Goal: Task Accomplishment & Management: Use online tool/utility

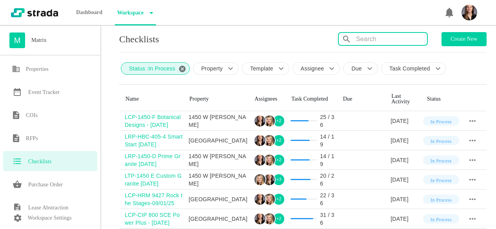
click at [399, 36] on input "text" at bounding box center [391, 39] width 71 height 13
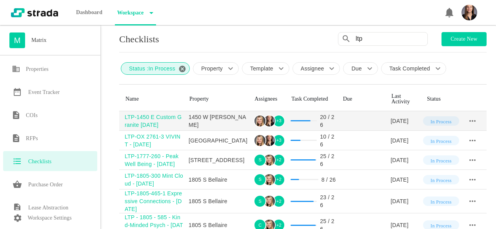
type input "ltp"
click at [156, 119] on div "LTP-1450 E Custom Granite [DATE]" at bounding box center [154, 121] width 58 height 16
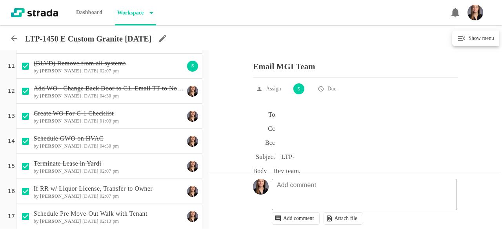
scroll to position [235, 0]
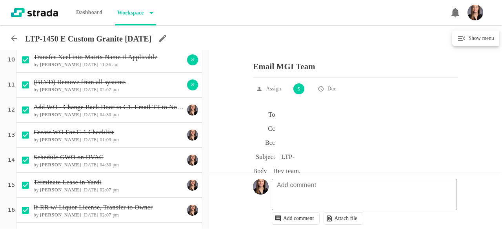
click at [134, 107] on p "Add WO - Change Back Door to C1. Email TT to Notify & Ask Alarm Code" at bounding box center [109, 107] width 151 height 9
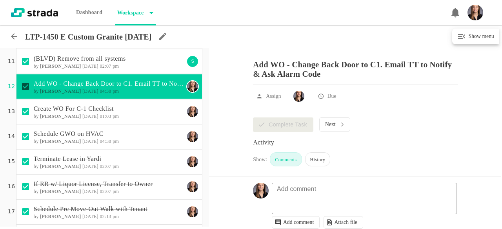
scroll to position [275, 0]
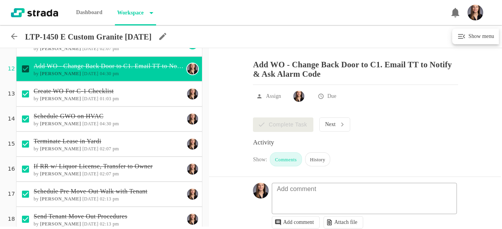
click at [144, 73] on h6 "by [PERSON_NAME] [DATE] 04:30 pm" at bounding box center [109, 73] width 151 height 5
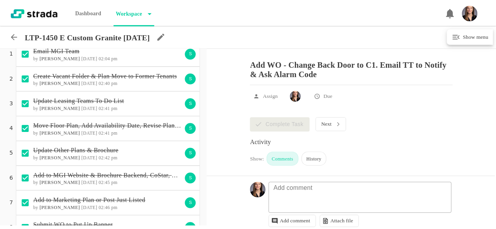
scroll to position [0, 0]
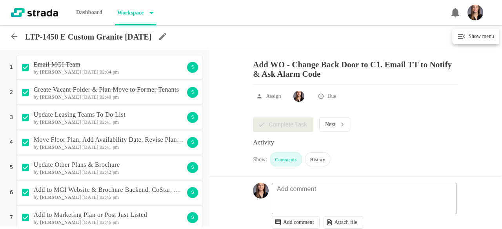
click at [14, 38] on icon at bounding box center [13, 36] width 9 height 9
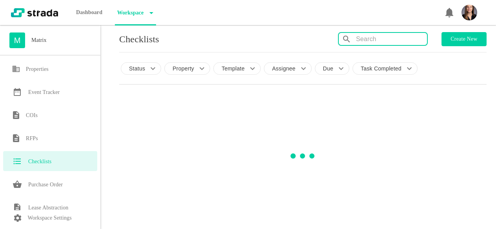
click at [384, 40] on input "text" at bounding box center [391, 39] width 71 height 13
type input "swim"
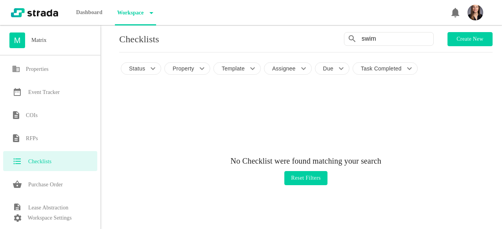
drag, startPoint x: 384, startPoint y: 38, endPoint x: 339, endPoint y: 38, distance: 44.3
click at [339, 38] on div "Checklists swim Create new" at bounding box center [305, 39] width 373 height 14
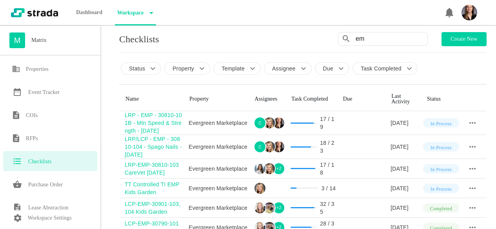
type input "e"
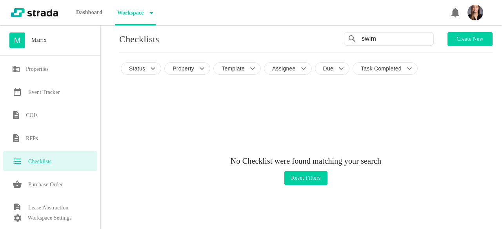
drag, startPoint x: 349, startPoint y: 34, endPoint x: 332, endPoint y: 32, distance: 16.6
click at [332, 32] on div "Checklists swim Create new" at bounding box center [305, 39] width 373 height 14
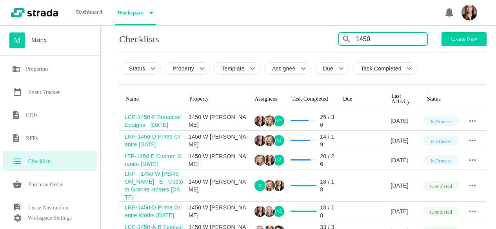
drag, startPoint x: 382, startPoint y: 41, endPoint x: 352, endPoint y: 40, distance: 29.4
click at [352, 41] on div "1450" at bounding box center [384, 39] width 85 height 13
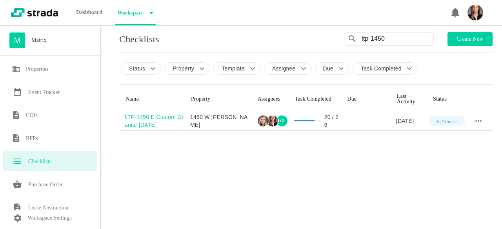
drag, startPoint x: 389, startPoint y: 37, endPoint x: 265, endPoint y: 30, distance: 124.5
click at [284, 31] on div "M Matrix Properties Event Tracker COIs RFPs Checklists Purchase Order Lease Abs…" at bounding box center [251, 114] width 502 height 229
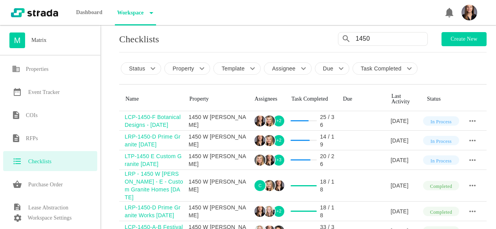
type input "1450"
